Goal: Information Seeking & Learning: Learn about a topic

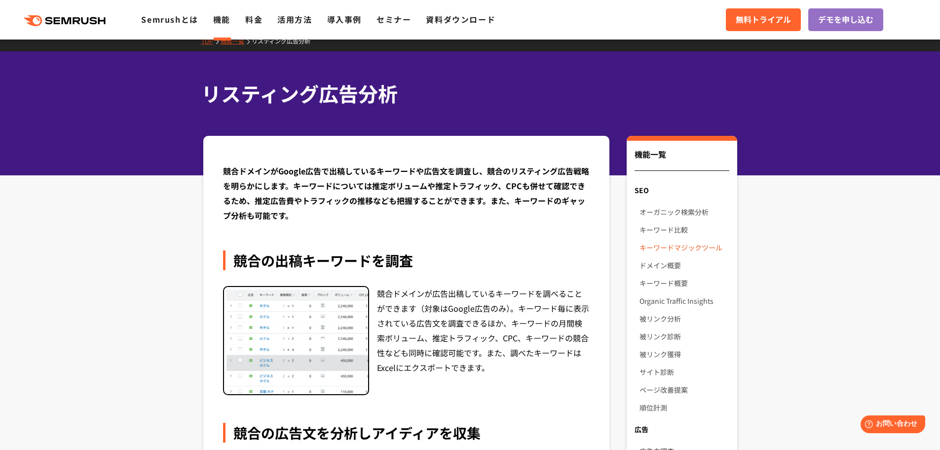
scroll to position [10, 0]
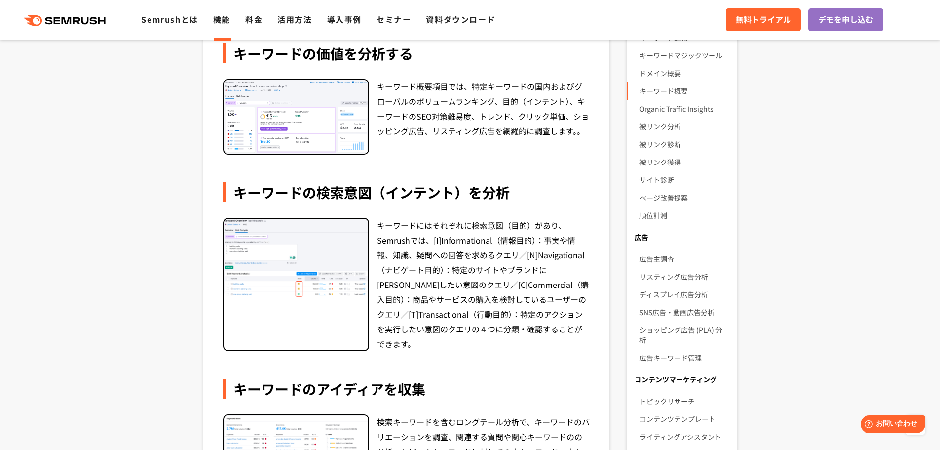
scroll to position [201, 0]
click at [391, 269] on div "キーワードにはそれぞれに検索意図（目的）があり、Semrushでは、[I]Informational（情報目的）：事実や情報、知識、疑問への回答を求めるクエリ…" at bounding box center [483, 284] width 213 height 133
click at [381, 195] on div "キーワードの検索意図（インテント）を分析" at bounding box center [406, 193] width 367 height 20
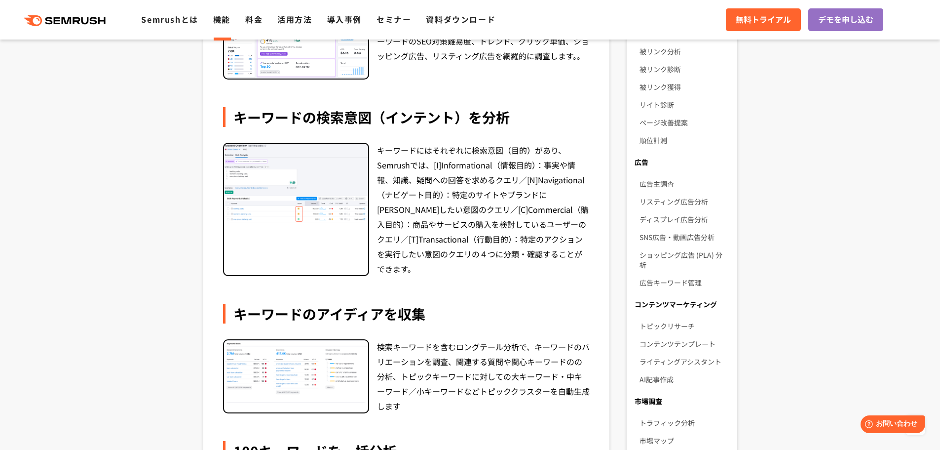
scroll to position [277, 0]
click at [801, 145] on section "キーワード概要では、キーワードの主要な指標を確認し、今後ターゲットになりうるかの分析に役立ちます。任意のキーワードを検索バーに入力することで、キーワードの検索…" at bounding box center [470, 362] width 940 height 988
